Goal: Task Accomplishment & Management: Manage account settings

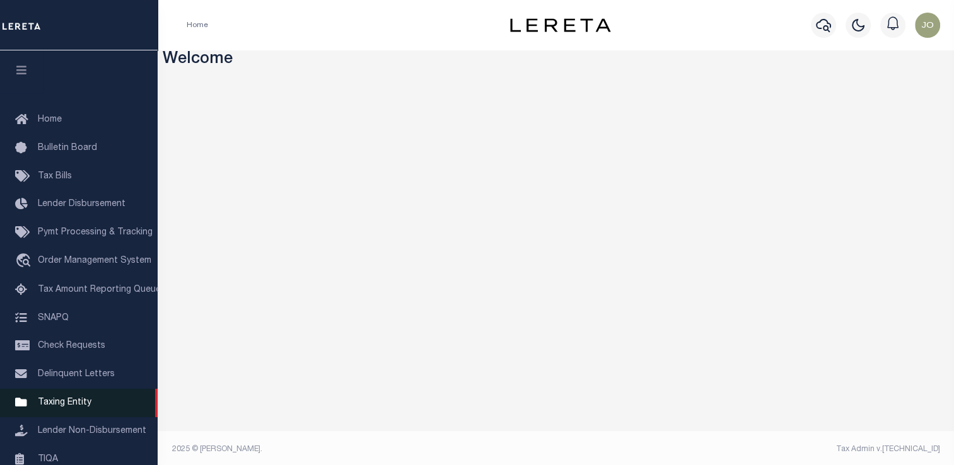
click at [94, 403] on link "Taxing Entity" at bounding box center [79, 403] width 158 height 28
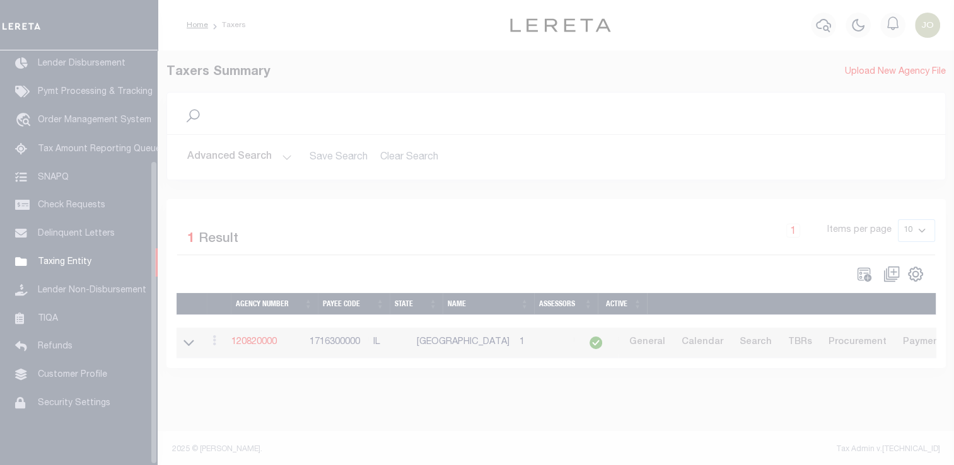
scroll to position [151, 0]
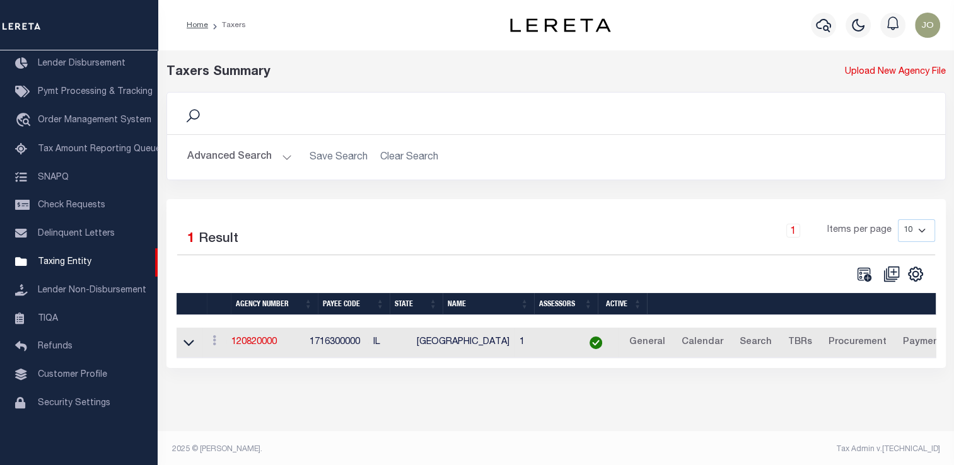
click at [228, 144] on div "Advanced Search Save Search Clear Search tblPayees_dynamictable_____DefaultSave…" at bounding box center [556, 157] width 778 height 45
click at [229, 149] on button "Advanced Search" at bounding box center [239, 157] width 105 height 25
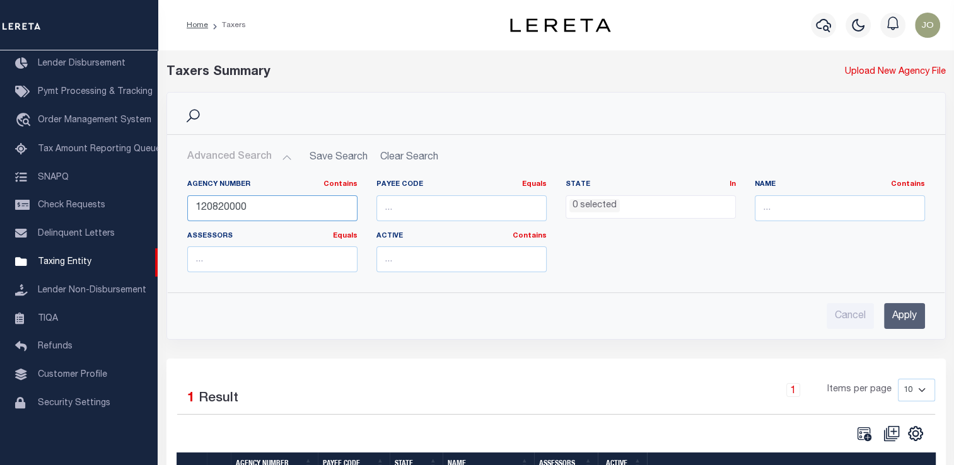
click at [221, 216] on input "120820000" at bounding box center [272, 208] width 170 height 26
paste input "370021733"
type input "370021733"
click at [884, 323] on input "Apply" at bounding box center [904, 316] width 41 height 26
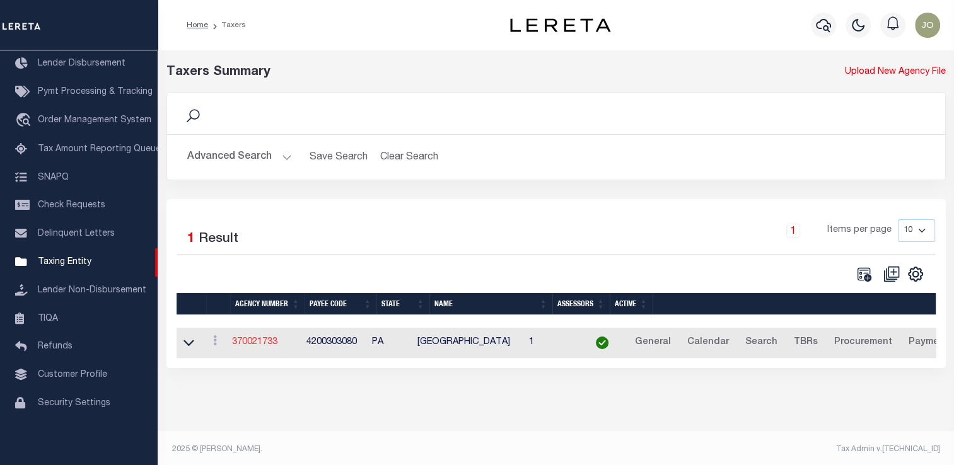
click at [268, 344] on link "370021733" at bounding box center [254, 342] width 45 height 9
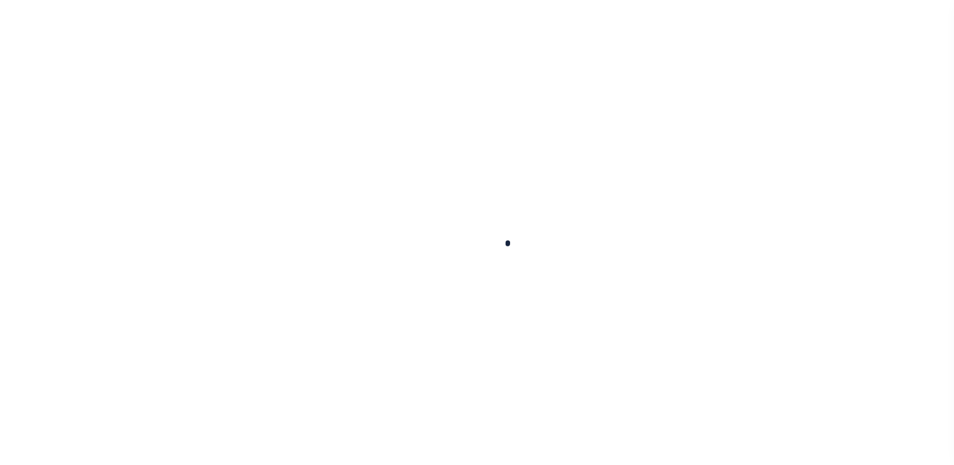
select select
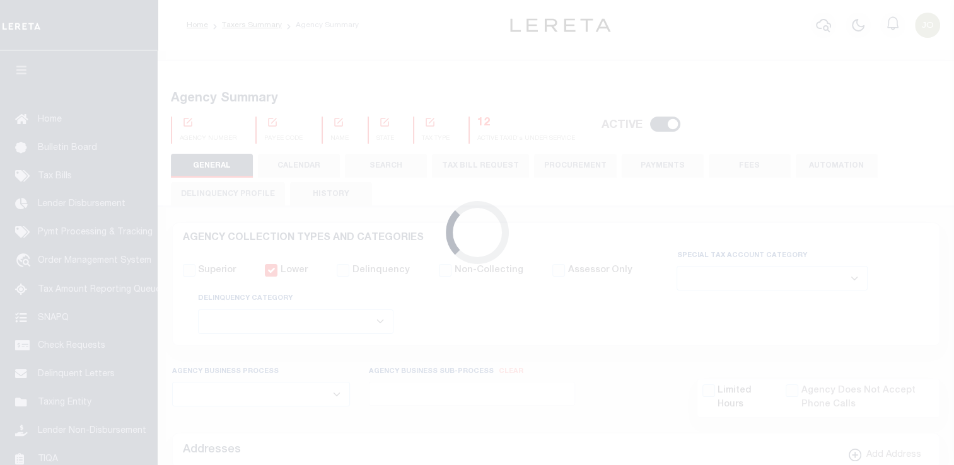
checkbox input "false"
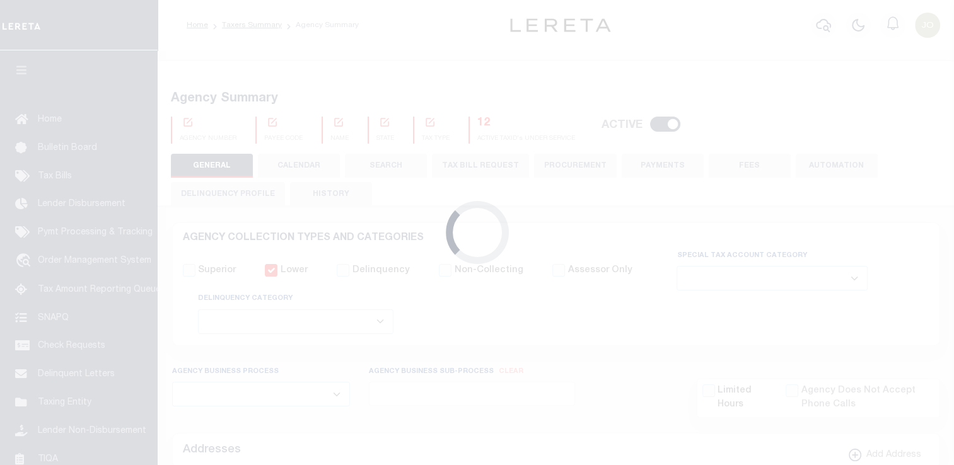
type input "4200303080"
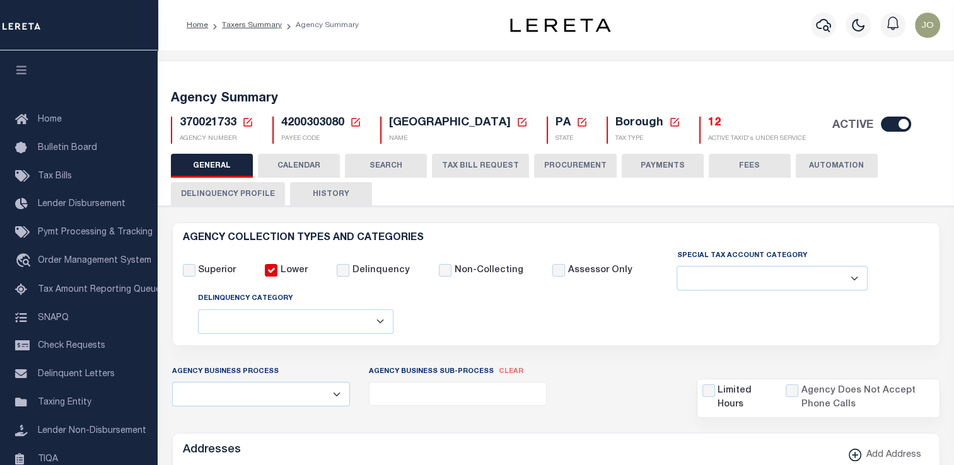
click at [320, 169] on button "CALENDAR" at bounding box center [299, 166] width 82 height 24
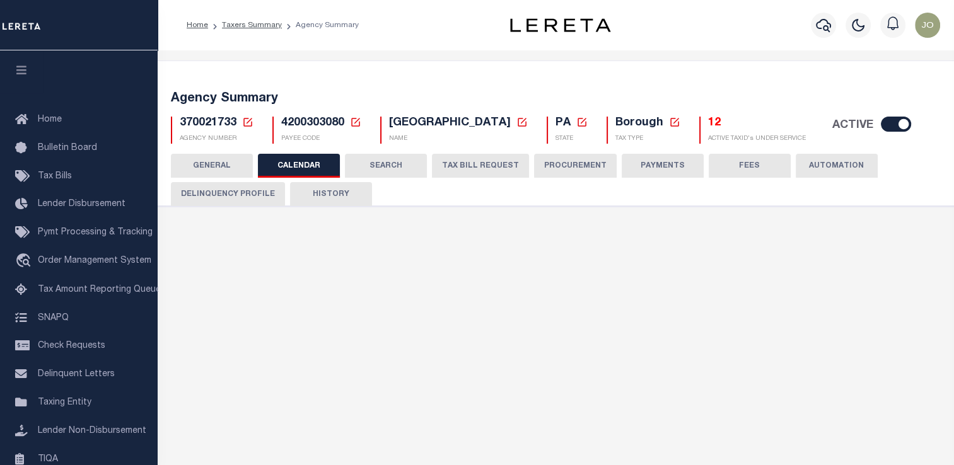
checkbox input "false"
type input "1"
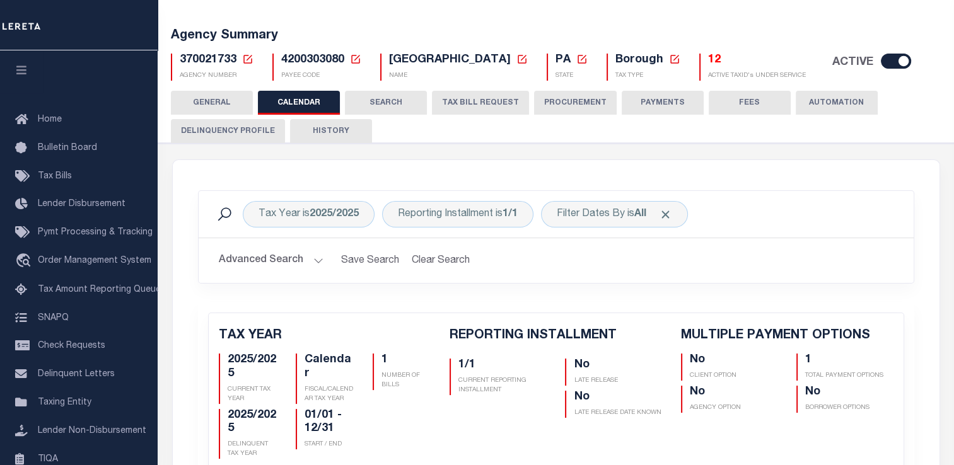
scroll to position [126, 0]
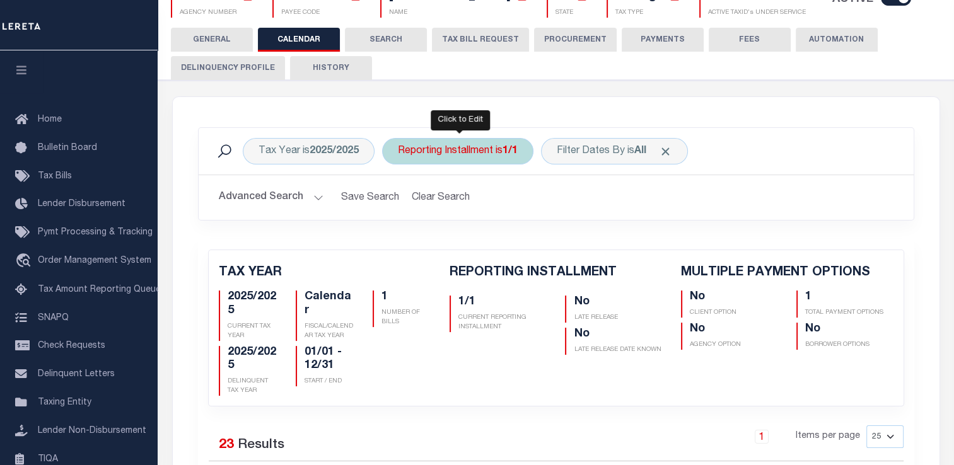
click at [464, 160] on div "Reporting Installment is 1/1" at bounding box center [457, 151] width 151 height 26
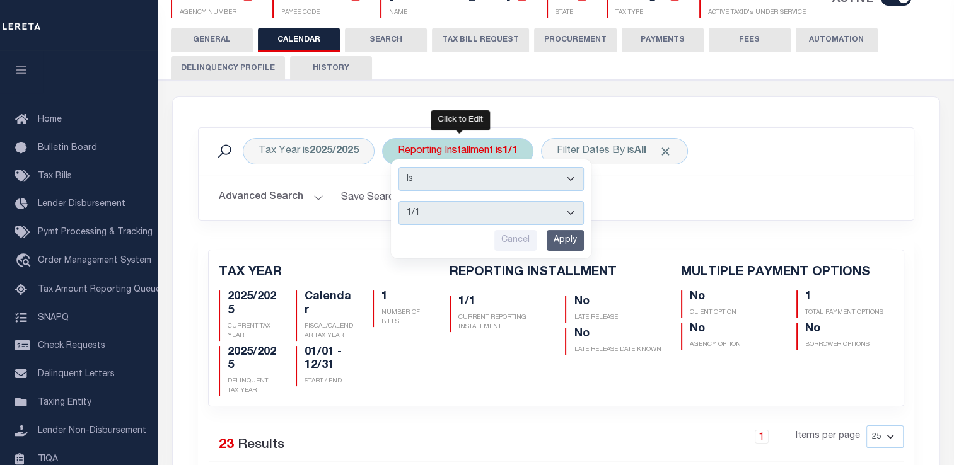
click at [484, 211] on select "1/1" at bounding box center [490, 213] width 185 height 24
click at [597, 212] on div "Advanced Search Save Search Clear Search Client Number Contains Contains" at bounding box center [556, 197] width 715 height 45
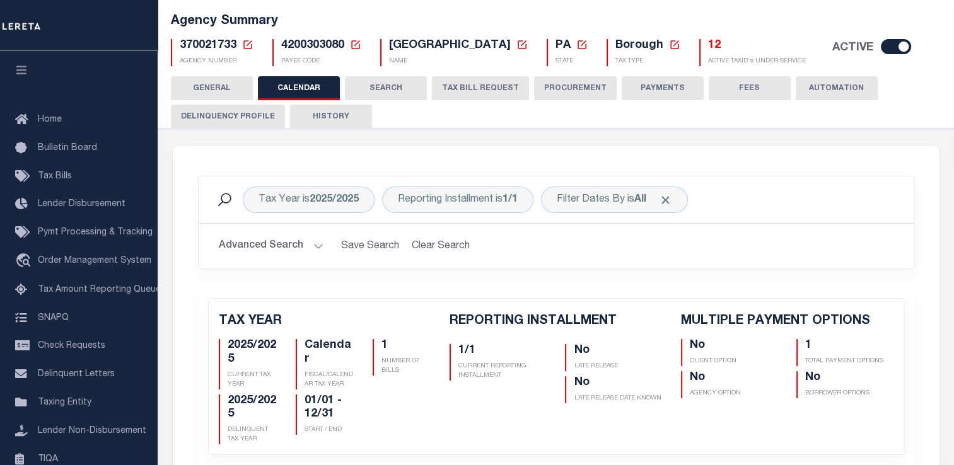
scroll to position [14, 0]
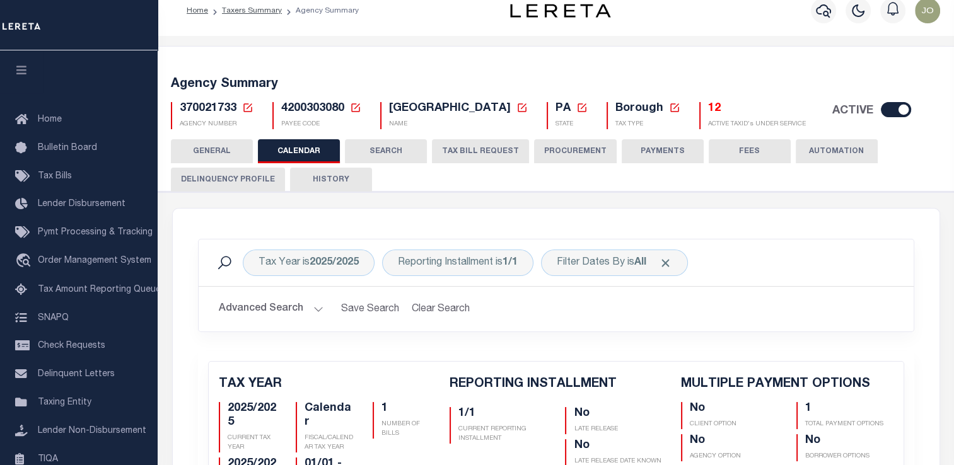
click at [249, 111] on icon at bounding box center [247, 107] width 9 height 9
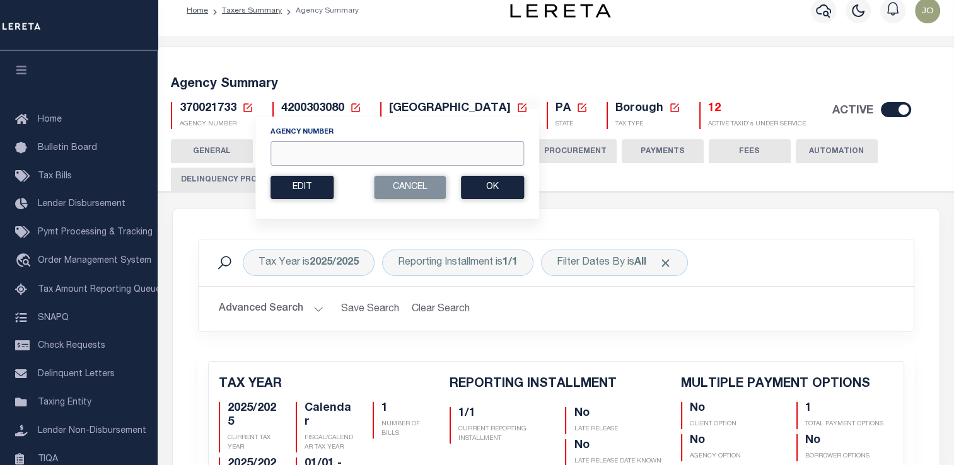
click at [335, 160] on input "Agency Number" at bounding box center [396, 153] width 253 height 25
paste input "310380617"
type input "310380617"
click at [487, 189] on button "Ok" at bounding box center [492, 187] width 63 height 23
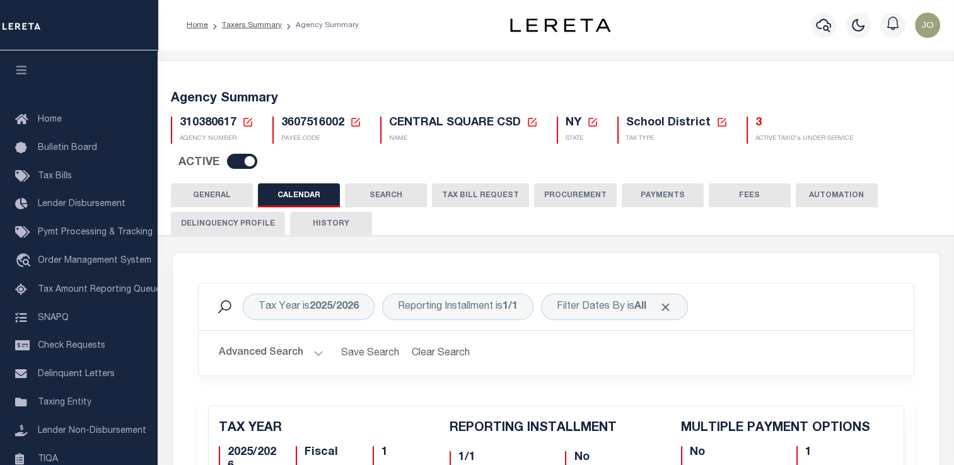
checkbox input "false"
type input "1"
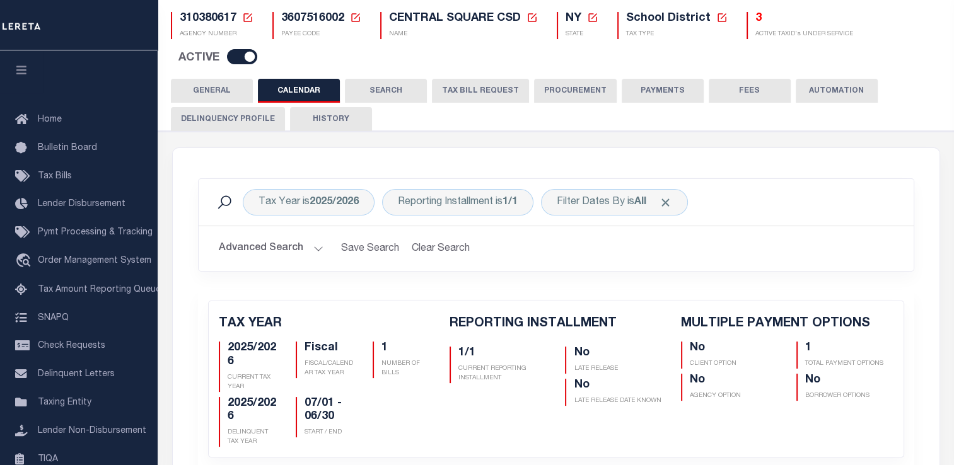
scroll to position [91, 0]
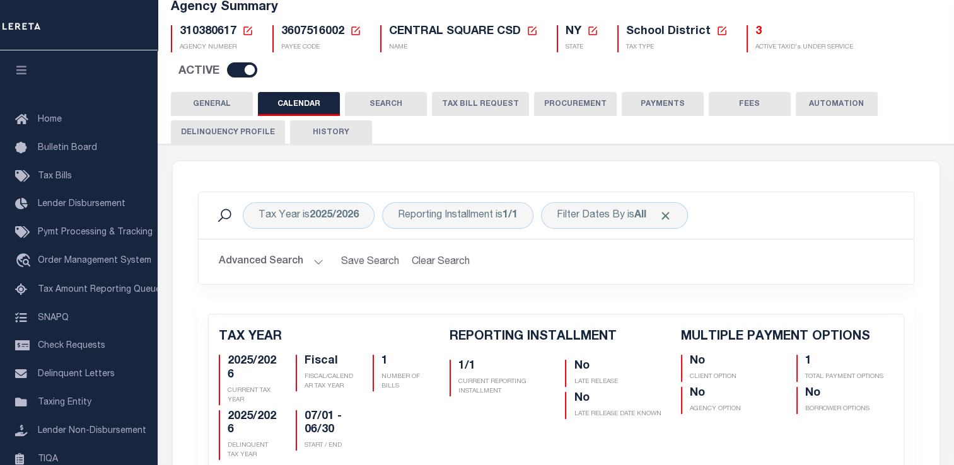
scroll to position [91, 0]
click at [247, 32] on icon at bounding box center [247, 30] width 11 height 11
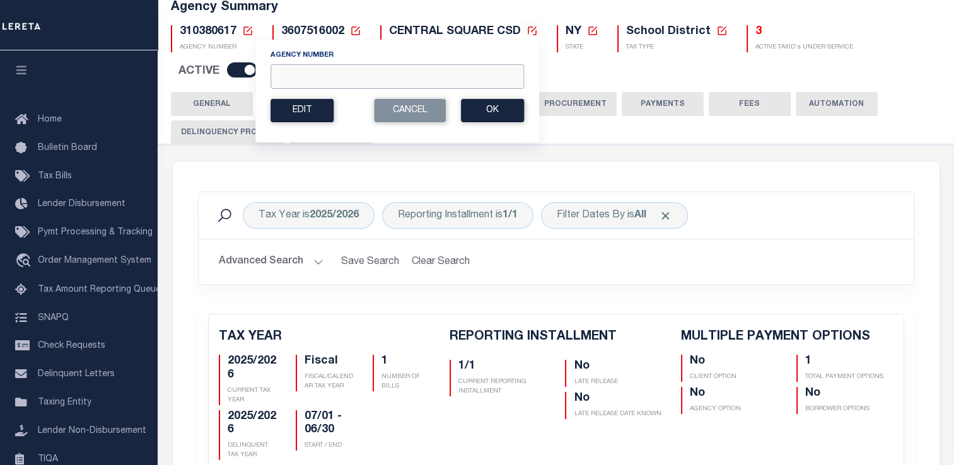
click at [345, 79] on input "Agency Number" at bounding box center [396, 76] width 253 height 25
paste input "310380617"
click at [313, 82] on input "310380617" at bounding box center [396, 76] width 253 height 25
paste input "70021733"
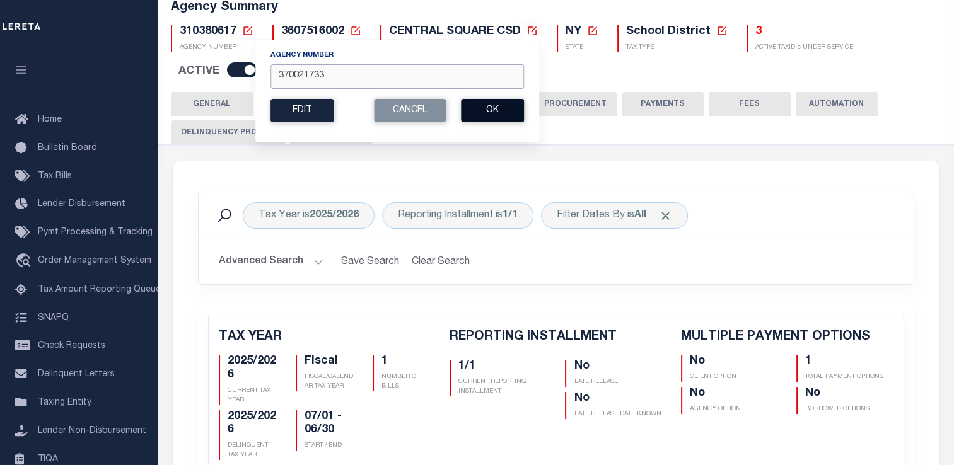
type input "370021733"
click at [491, 107] on button "Ok" at bounding box center [492, 110] width 63 height 23
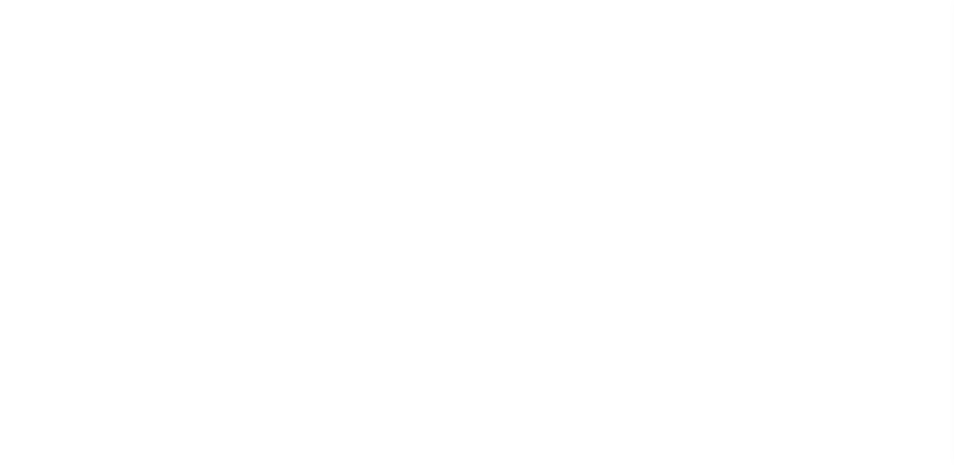
checkbox input "false"
type input "1"
